Goal: Check status: Check status

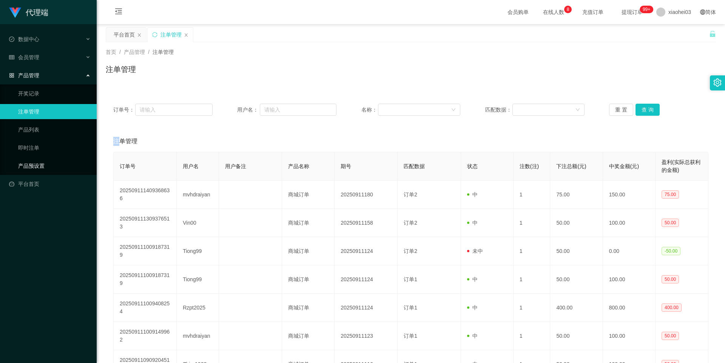
click at [42, 166] on link "产品预设置" at bounding box center [54, 165] width 72 height 15
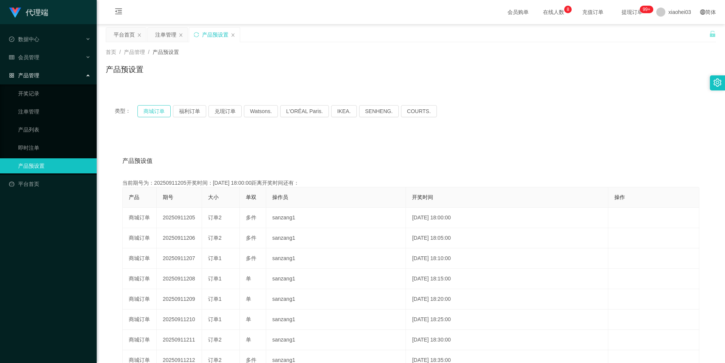
click at [157, 117] on button "商城订单" at bounding box center [153, 111] width 33 height 12
click at [157, 116] on button "商城订单" at bounding box center [153, 111] width 33 height 12
click at [158, 114] on button "商城订单" at bounding box center [153, 111] width 33 height 12
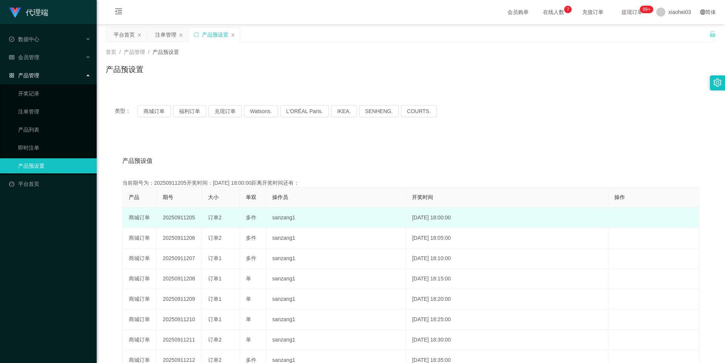
click at [179, 219] on td "20250911205" at bounding box center [179, 218] width 45 height 20
click at [179, 218] on td "20250911205" at bounding box center [179, 218] width 45 height 20
copy td "20250911205"
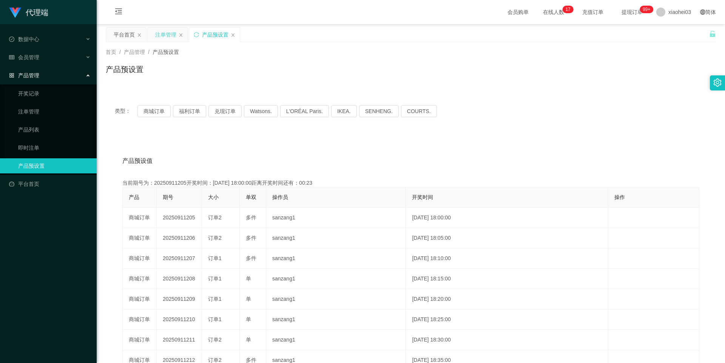
click at [164, 32] on div "注单管理" at bounding box center [165, 35] width 21 height 14
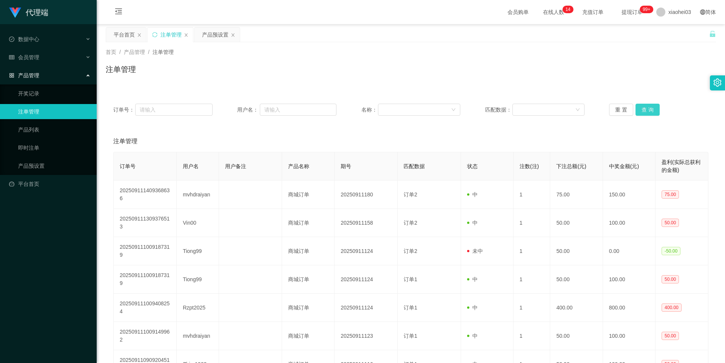
click at [648, 109] on button "查 询" at bounding box center [647, 110] width 24 height 12
click at [648, 109] on div "重 置 查 询" at bounding box center [658, 110] width 99 height 12
click at [643, 103] on div "订单号： 用户名： 名称： 匹配数据： 重 置 查 询" at bounding box center [411, 109] width 610 height 27
click at [643, 105] on button "查 询" at bounding box center [647, 110] width 24 height 12
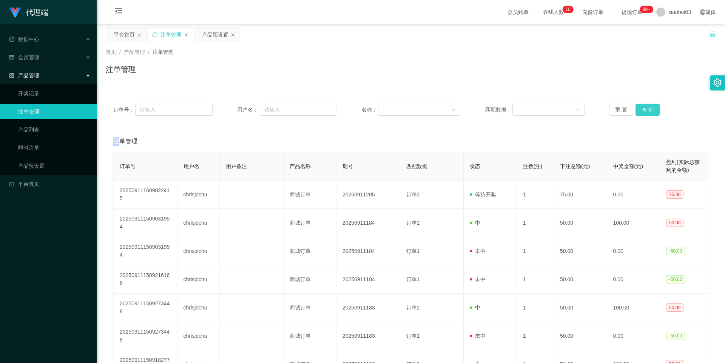
click at [643, 105] on div "重 置 查 询" at bounding box center [658, 110] width 99 height 12
click at [642, 108] on div "重 置 查 询" at bounding box center [658, 110] width 99 height 12
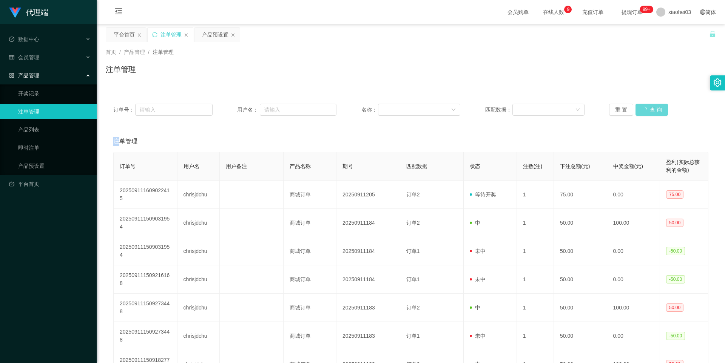
click at [642, 108] on div "重 置 查 询" at bounding box center [658, 110] width 99 height 12
click at [642, 108] on button "查 询" at bounding box center [647, 110] width 24 height 12
click at [642, 108] on div "重 置 查 询" at bounding box center [658, 110] width 99 height 12
click at [642, 108] on button "查 询" at bounding box center [647, 110] width 24 height 12
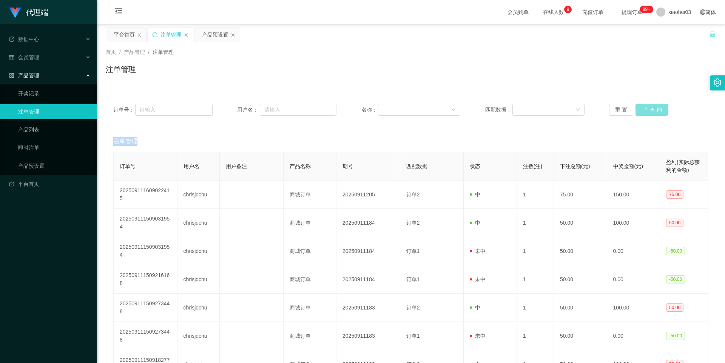
click at [642, 108] on div "重 置 查 询" at bounding box center [658, 110] width 99 height 12
click at [642, 108] on button "查 询" at bounding box center [651, 110] width 32 height 12
click at [642, 108] on button "查 询" at bounding box center [647, 110] width 24 height 12
click at [642, 108] on div "重 置 查 询" at bounding box center [658, 110] width 99 height 12
click at [642, 108] on button "查 询" at bounding box center [647, 110] width 24 height 12
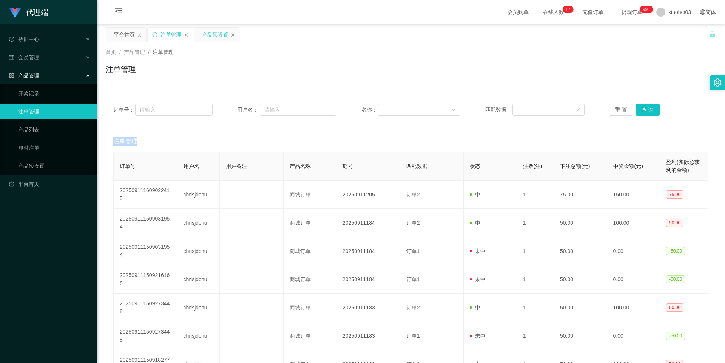
click at [229, 33] on div "产品预设置" at bounding box center [216, 35] width 45 height 14
click at [232, 33] on icon "图标: close" at bounding box center [233, 35] width 5 height 5
click at [53, 171] on link "产品预设置" at bounding box center [54, 165] width 72 height 15
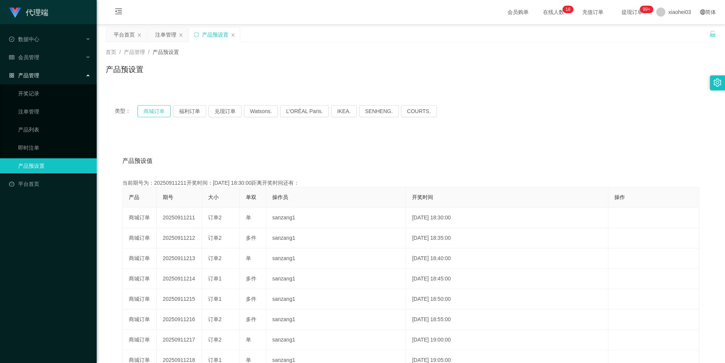
click at [155, 110] on button "商城订单" at bounding box center [153, 111] width 33 height 12
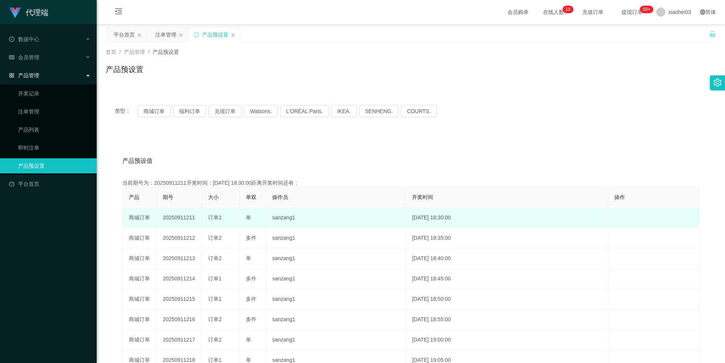
click at [179, 218] on td "20250911211" at bounding box center [179, 218] width 45 height 20
copy td "20250911211"
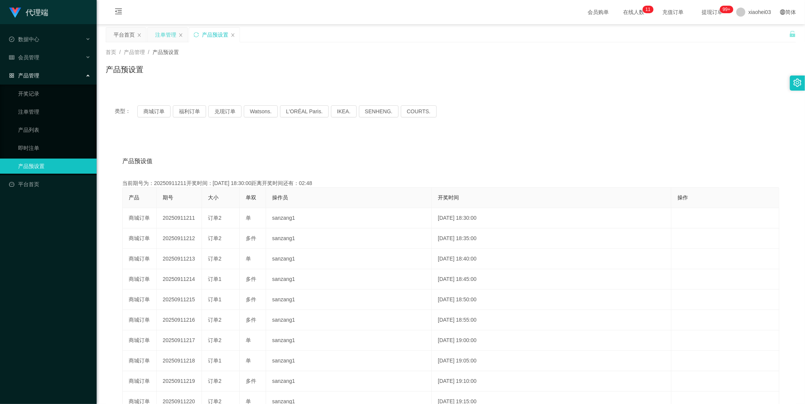
click at [166, 37] on div "注单管理" at bounding box center [165, 35] width 21 height 14
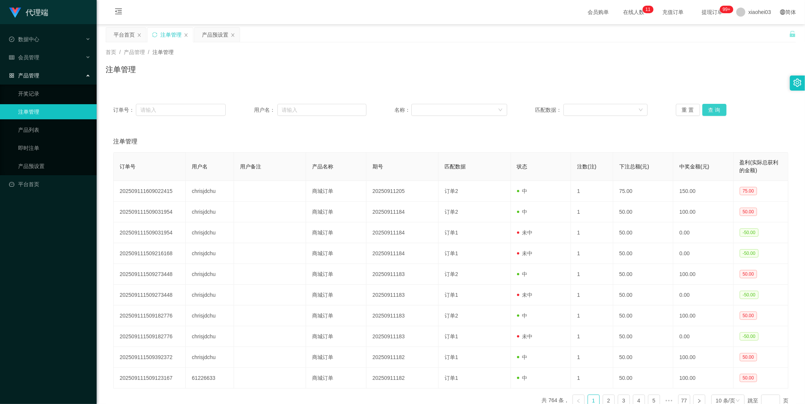
click at [715, 108] on button "查 询" at bounding box center [714, 110] width 24 height 12
click at [715, 108] on div "重 置 查 询" at bounding box center [732, 110] width 112 height 12
click at [715, 108] on button "查 询" at bounding box center [714, 110] width 24 height 12
click at [715, 108] on div "重 置 查 询" at bounding box center [732, 110] width 112 height 12
click at [715, 108] on button "查 询" at bounding box center [714, 110] width 24 height 12
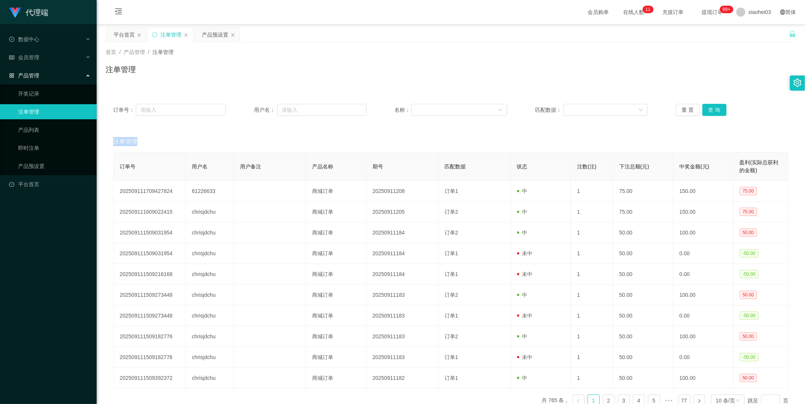
click at [715, 108] on div "重 置 查 询" at bounding box center [732, 110] width 112 height 12
click at [715, 108] on button "查 询" at bounding box center [714, 110] width 24 height 12
click at [717, 115] on button "查 询" at bounding box center [714, 110] width 24 height 12
click at [717, 115] on div "重 置 查 询" at bounding box center [732, 110] width 112 height 12
click at [717, 115] on button "查 询" at bounding box center [718, 110] width 32 height 12
